Goal: Task Accomplishment & Management: Use online tool/utility

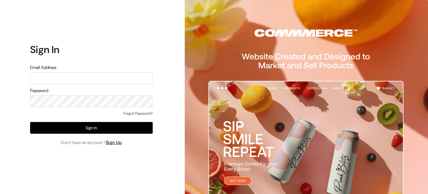
click at [111, 82] on input "text" at bounding box center [91, 78] width 123 height 12
type input "madhanrajraj70@gmail.com"
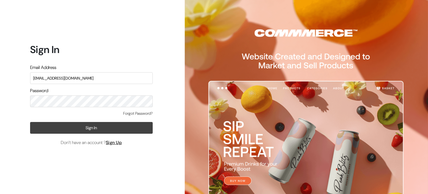
click at [101, 130] on button "Sign In" at bounding box center [91, 128] width 123 height 12
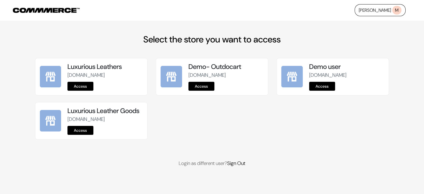
click at [87, 139] on div "Luxurious Leather Goods luxurious-leather-goods.commmerce.com Access" at bounding box center [91, 120] width 112 height 37
click at [84, 135] on link "Access" at bounding box center [80, 130] width 26 height 9
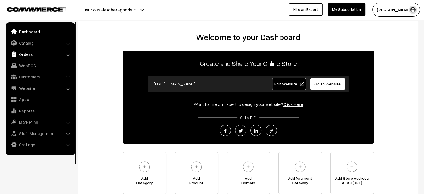
click at [27, 54] on link "Orders" at bounding box center [40, 54] width 66 height 10
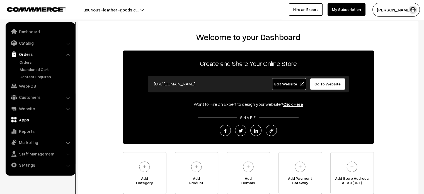
click at [31, 120] on link "Apps" at bounding box center [40, 120] width 66 height 10
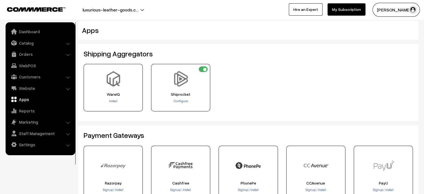
scroll to position [8, 0]
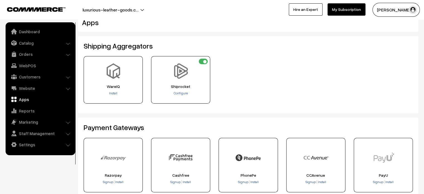
click at [113, 95] on div "Install" at bounding box center [113, 94] width 55 height 6
click at [113, 95] on span "Install" at bounding box center [113, 93] width 8 height 4
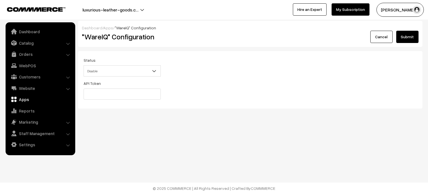
click at [123, 28] on span ""WareIQ" Configuration" at bounding box center [135, 27] width 41 height 5
copy span "WareIQ"
